Goal: Check status

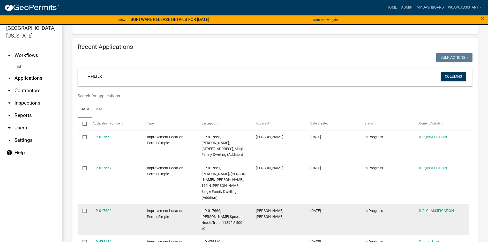
scroll to position [510, 0]
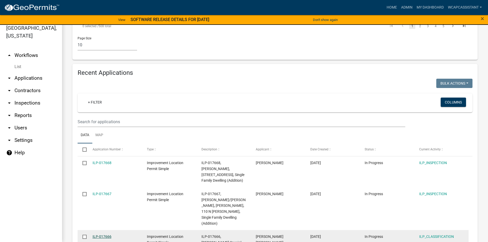
click at [100, 234] on link "ILP-017666" at bounding box center [102, 236] width 19 height 4
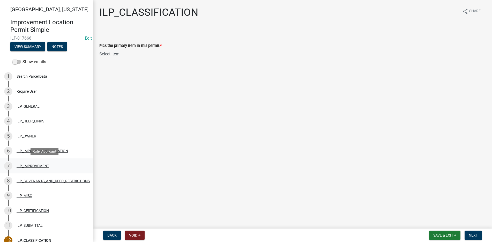
click at [22, 164] on div "ILP_IMPROVEMENT" at bounding box center [33, 166] width 33 height 4
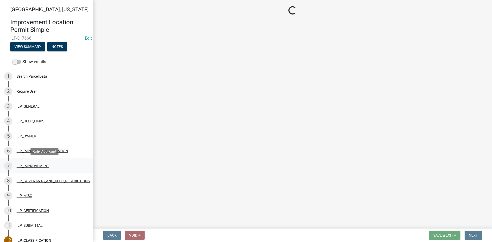
select select "d0c397cf-92c1-4d75-b08b-a5d0ada822ad"
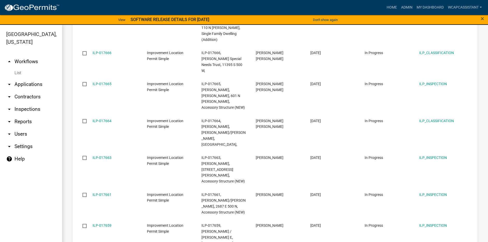
scroll to position [78, 0]
